Goal: Navigation & Orientation: Find specific page/section

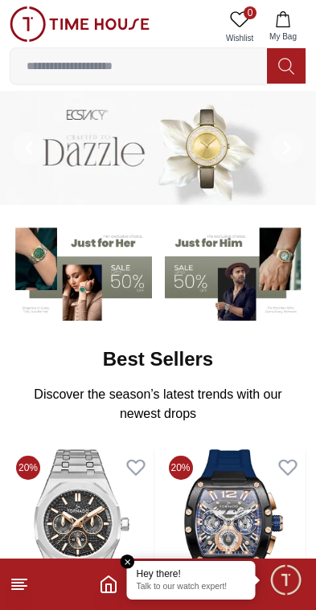
click at [200, 593] on div "Hey there! Talk to our watch expert!" at bounding box center [191, 580] width 129 height 39
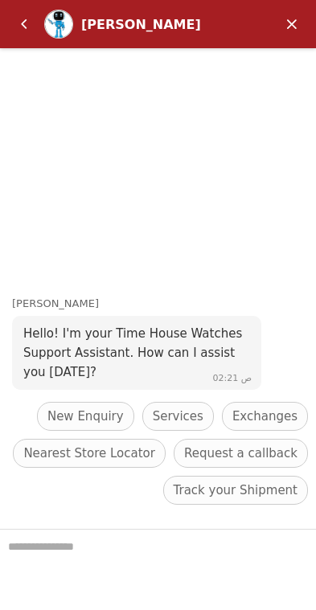
click at [291, 26] on em "تصغير" at bounding box center [292, 24] width 32 height 32
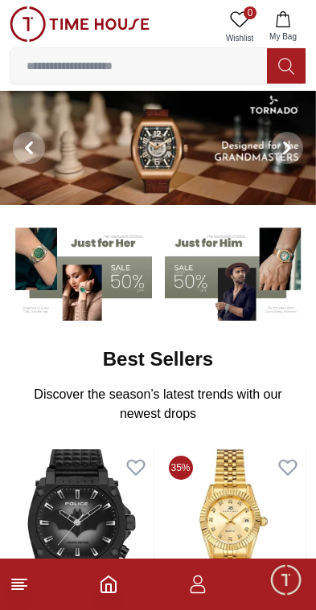
click at [31, 19] on img at bounding box center [80, 23] width 140 height 35
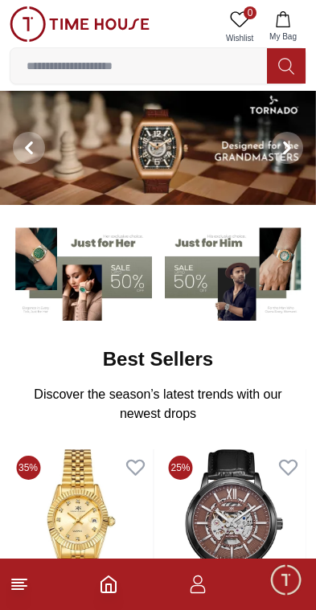
click at [190, 589] on icon "button" at bounding box center [197, 583] width 19 height 19
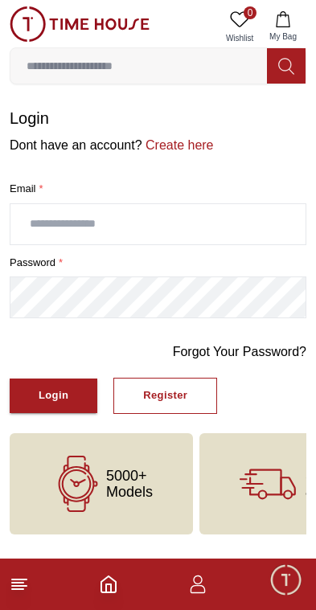
click at [198, 593] on icon "button" at bounding box center [197, 589] width 15 height 8
click at [112, 581] on icon "Home" at bounding box center [108, 583] width 19 height 19
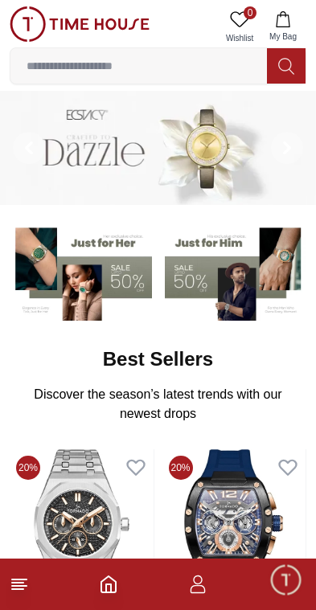
click at [288, 566] on span "Minimize live chat window" at bounding box center [285, 579] width 47 height 47
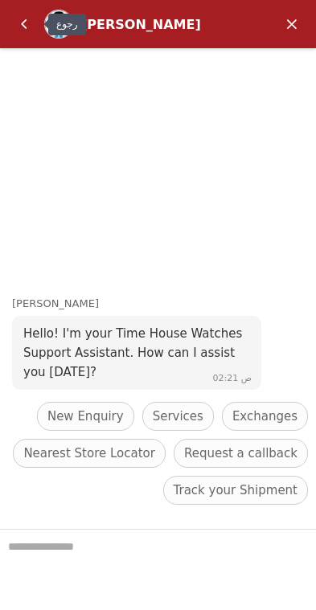
click at [286, 31] on em "تصغير" at bounding box center [292, 24] width 32 height 32
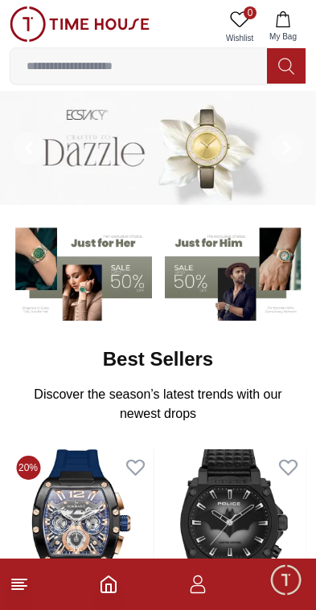
click at [28, 591] on icon at bounding box center [19, 583] width 19 height 19
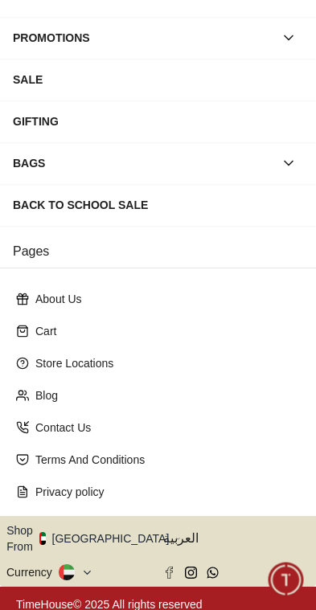
scroll to position [252, 0]
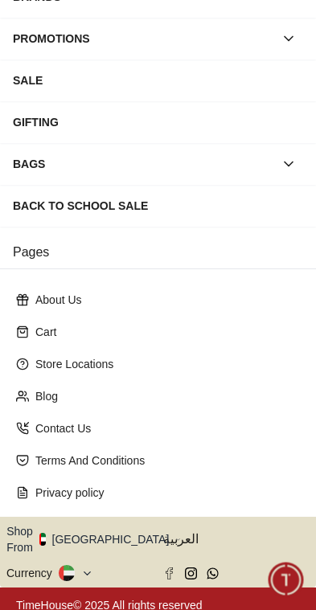
click at [171, 535] on span "العربية" at bounding box center [236, 538] width 147 height 19
